Goal: Task Accomplishment & Management: Manage account settings

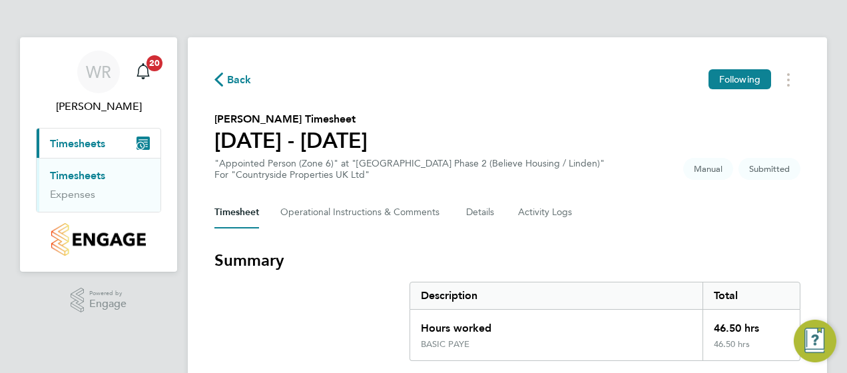
click at [673, 219] on div "Timesheet Operational Instructions & Comments Details Activity Logs" at bounding box center [507, 212] width 586 height 32
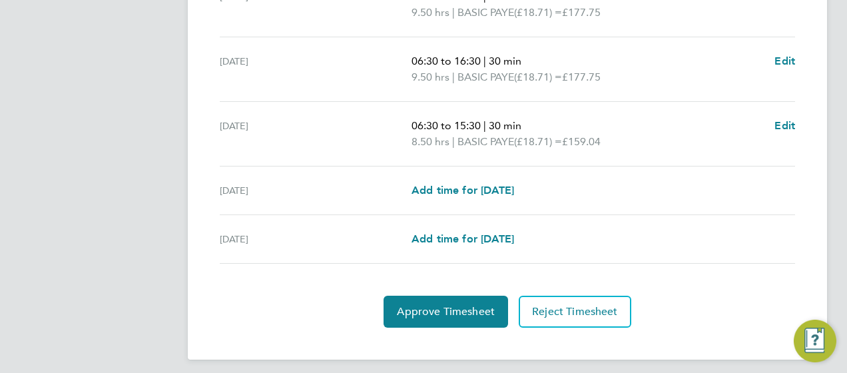
scroll to position [586, 0]
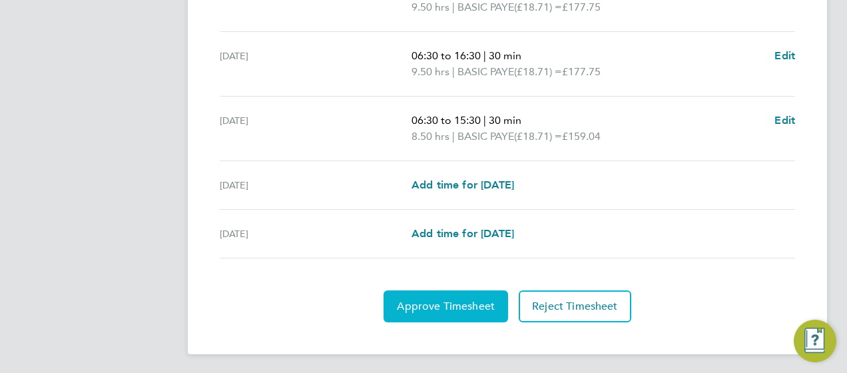
click at [453, 290] on button "Approve Timesheet" at bounding box center [445, 306] width 124 height 32
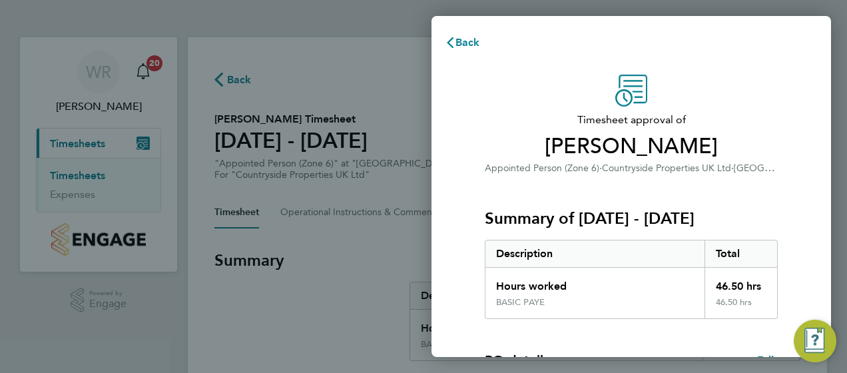
click at [771, 206] on div "Summary of 04 - 10 Aug 2025 Description Total Hours worked 46.50 hrs BASIC PAYE…" at bounding box center [631, 247] width 293 height 143
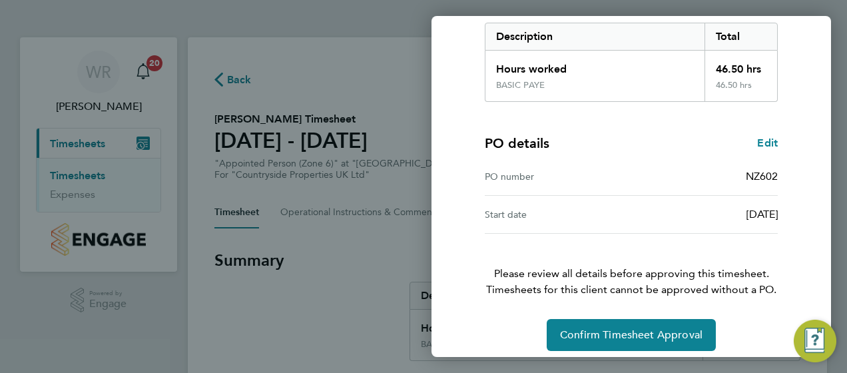
scroll to position [226, 0]
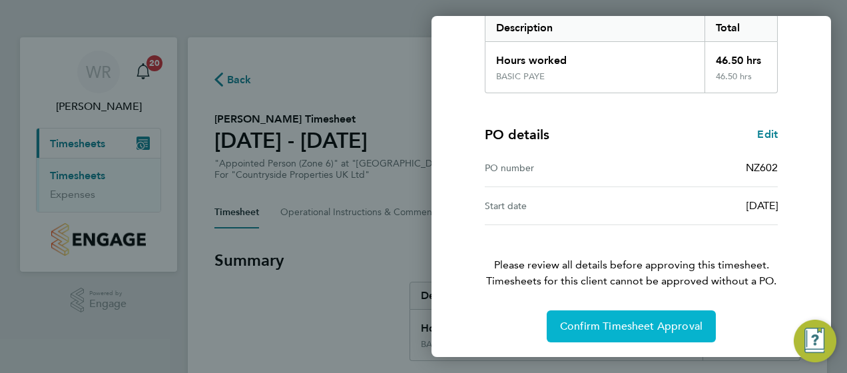
click at [650, 324] on span "Confirm Timesheet Approval" at bounding box center [631, 325] width 142 height 13
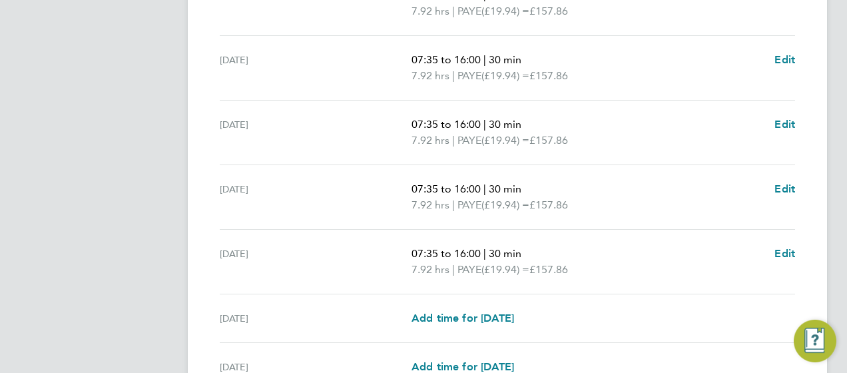
scroll to position [586, 0]
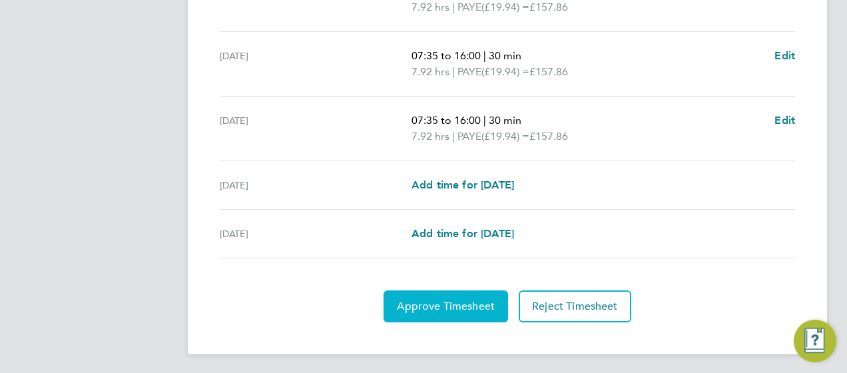
click at [435, 307] on span "Approve Timesheet" at bounding box center [446, 306] width 98 height 13
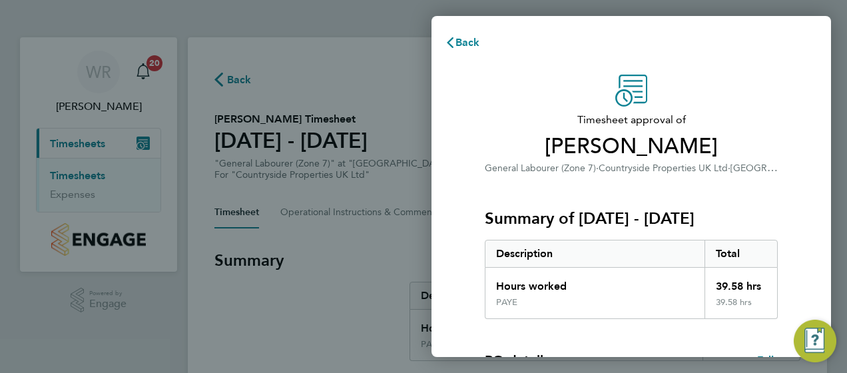
click at [793, 201] on div "Timesheet approval of [PERSON_NAME] General Labourer (Zone 7) · Countryside Pro…" at bounding box center [631, 321] width 325 height 493
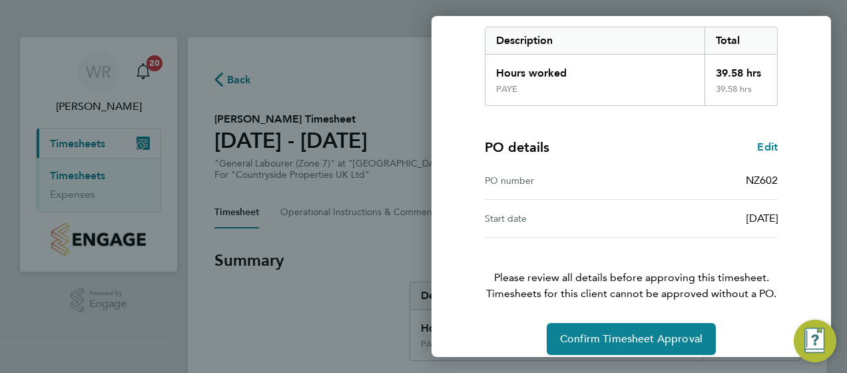
scroll to position [226, 0]
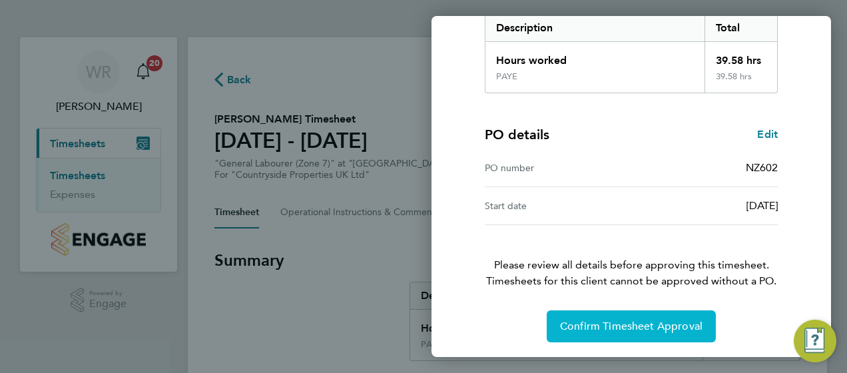
click at [662, 319] on span "Confirm Timesheet Approval" at bounding box center [631, 325] width 142 height 13
